Goal: Information Seeking & Learning: Check status

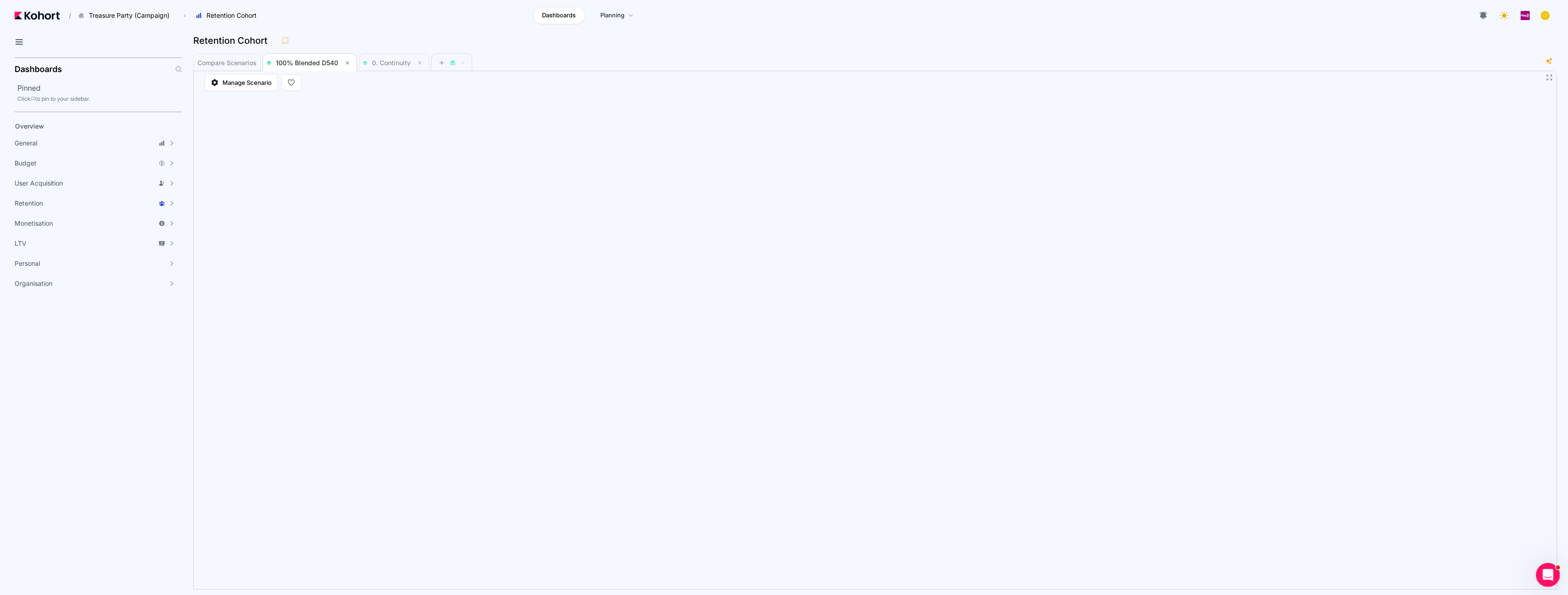
click at [1548, 572] on icon "Open Intercom Messenger" at bounding box center [1546, 574] width 15 height 15
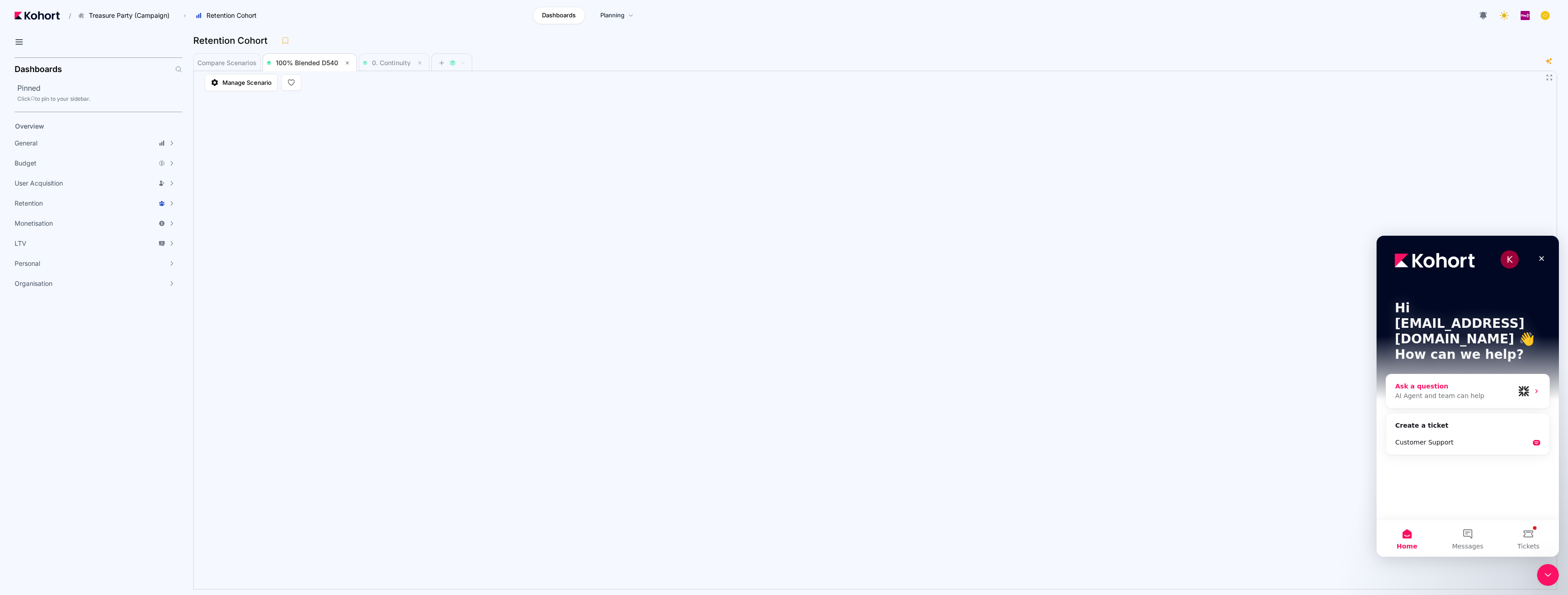
click at [1442, 392] on div "AI Agent and team can help" at bounding box center [1454, 396] width 119 height 9
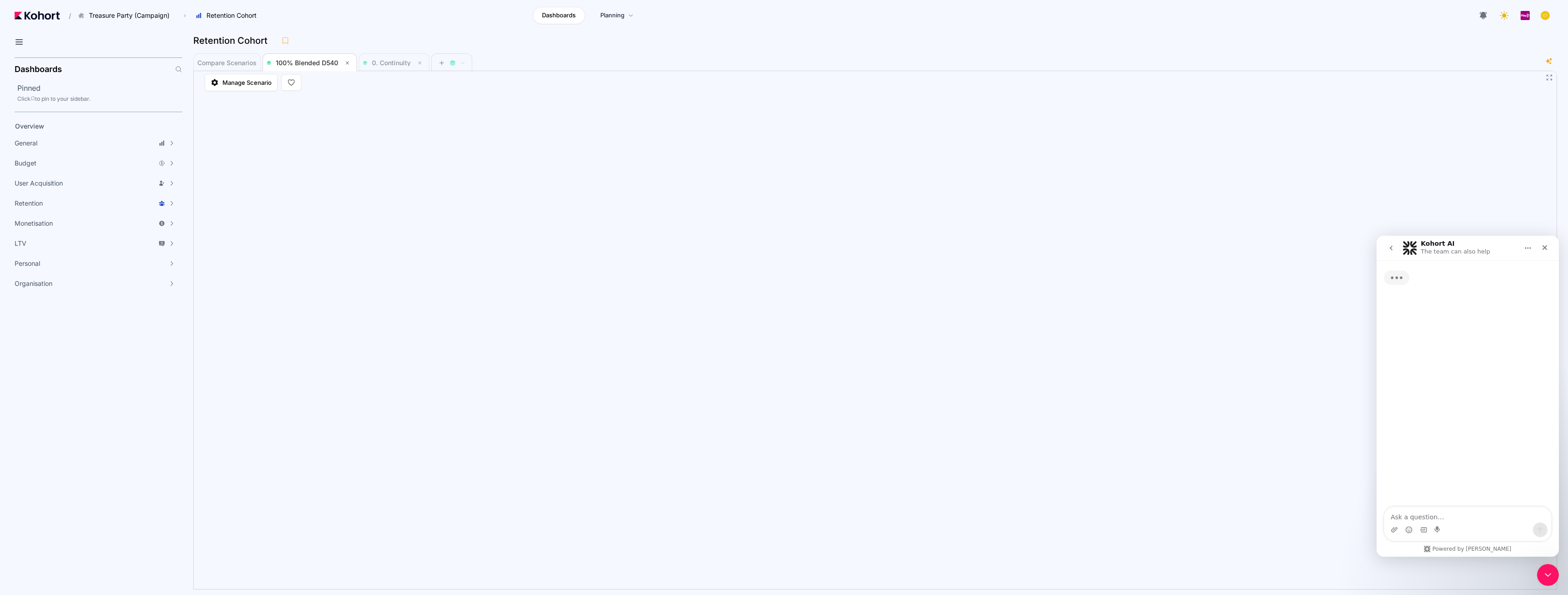
click at [1436, 514] on textarea "Ask a question…" at bounding box center [1467, 515] width 167 height 15
type textarea "d"
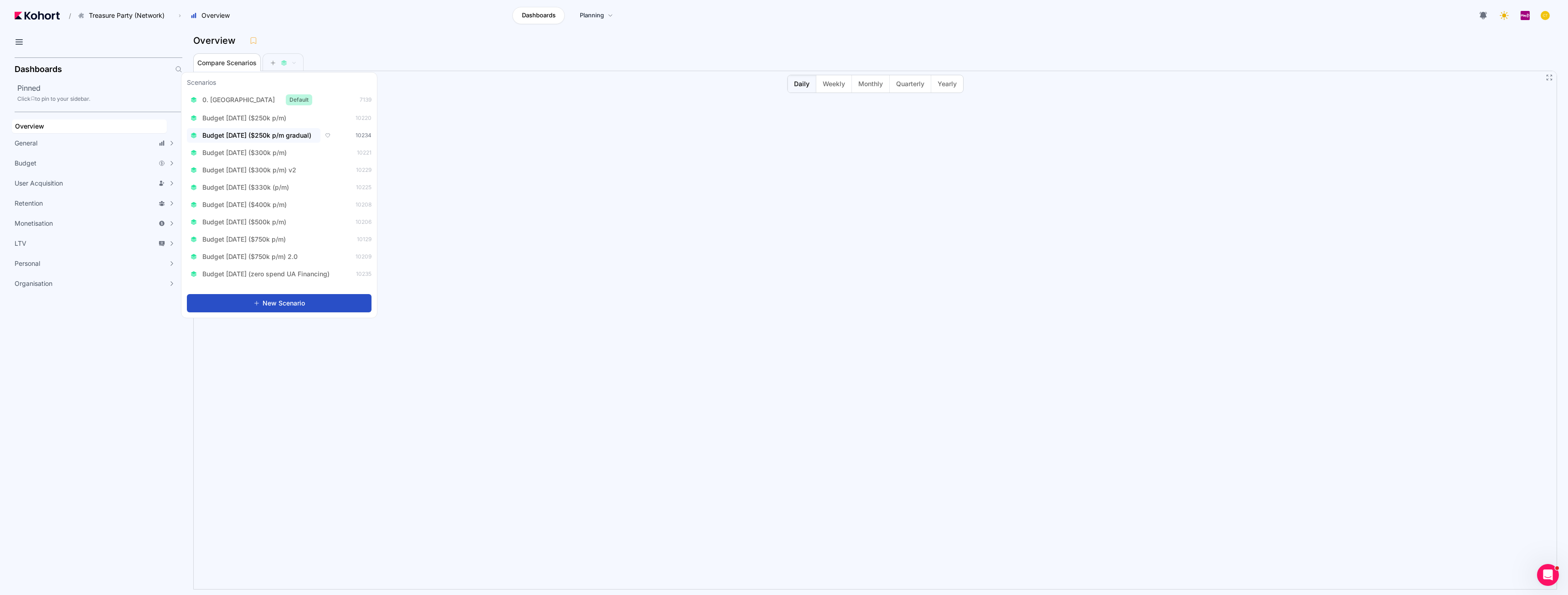
click at [276, 136] on span "Budget Aug 2025 ($250k p/m gradual)" at bounding box center [257, 135] width 109 height 9
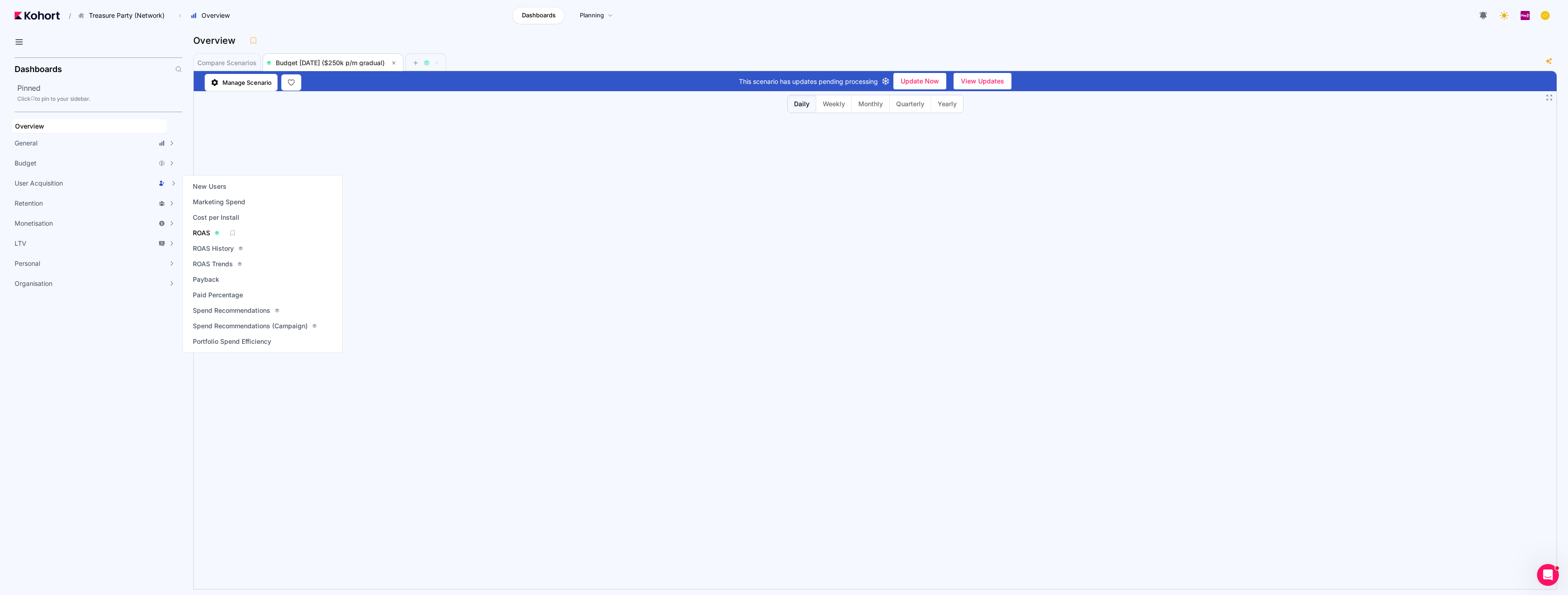
click at [197, 232] on span "ROAS" at bounding box center [202, 233] width 17 height 9
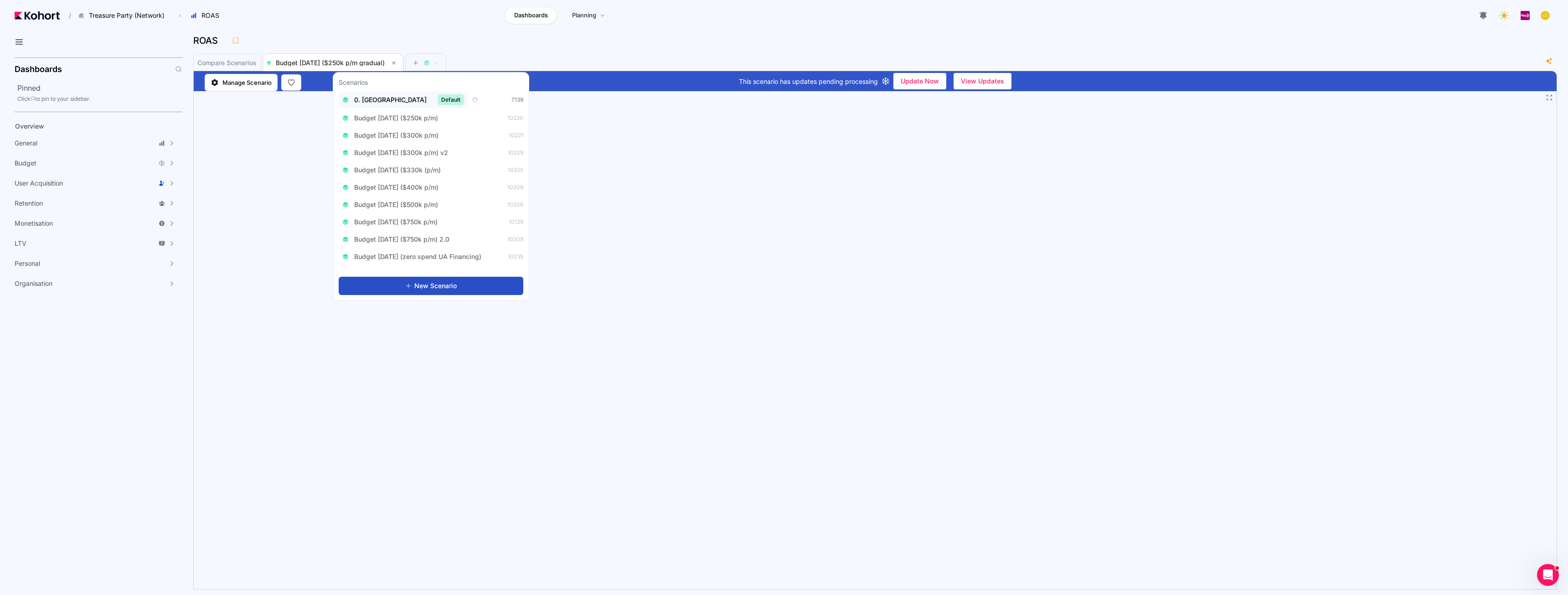
click at [395, 102] on div "0. Baseline Default" at bounding box center [403, 99] width 122 height 11
